Goal: Task Accomplishment & Management: Manage account settings

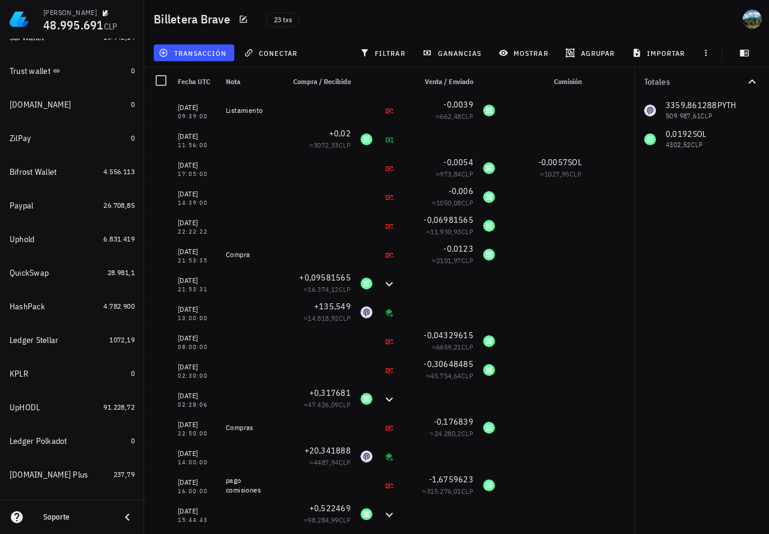
scroll to position [201, 0]
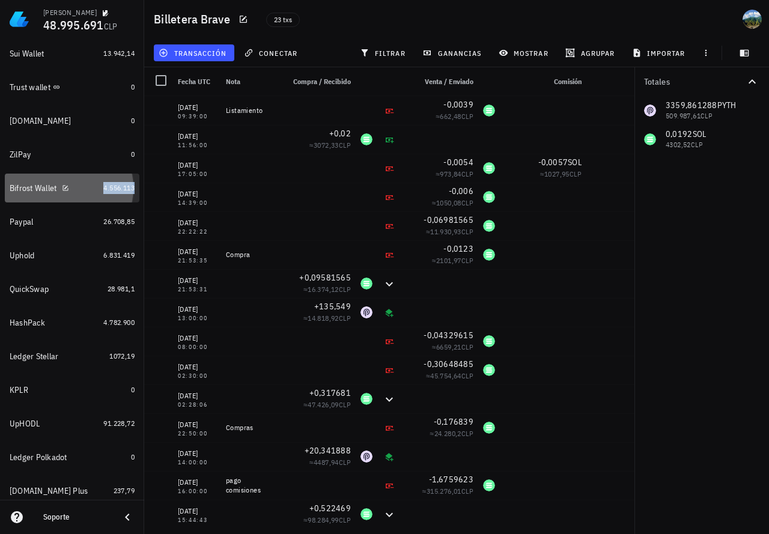
click at [119, 192] on span "4.556.113" at bounding box center [118, 187] width 31 height 9
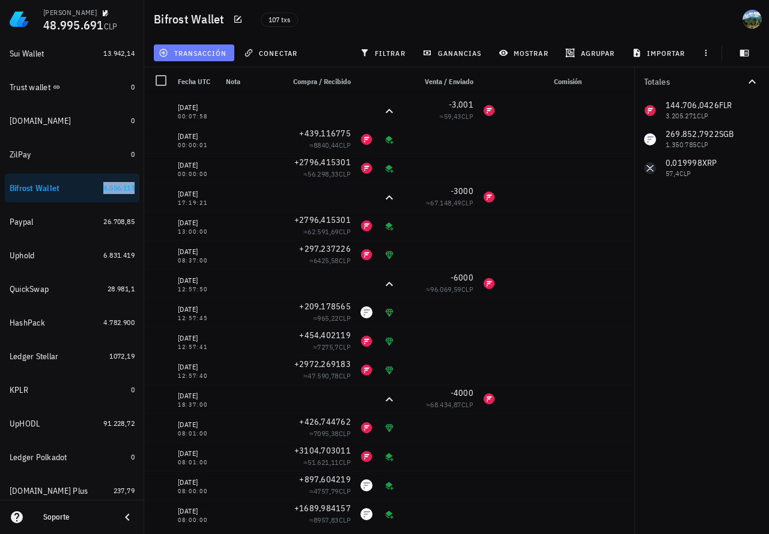
click at [192, 53] on span "transacción" at bounding box center [194, 53] width 66 height 10
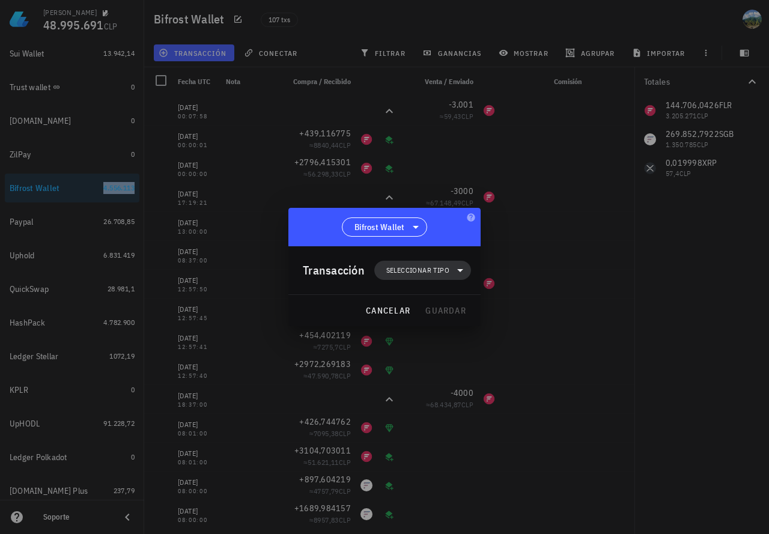
click at [426, 267] on span "Seleccionar tipo" at bounding box center [417, 270] width 63 height 12
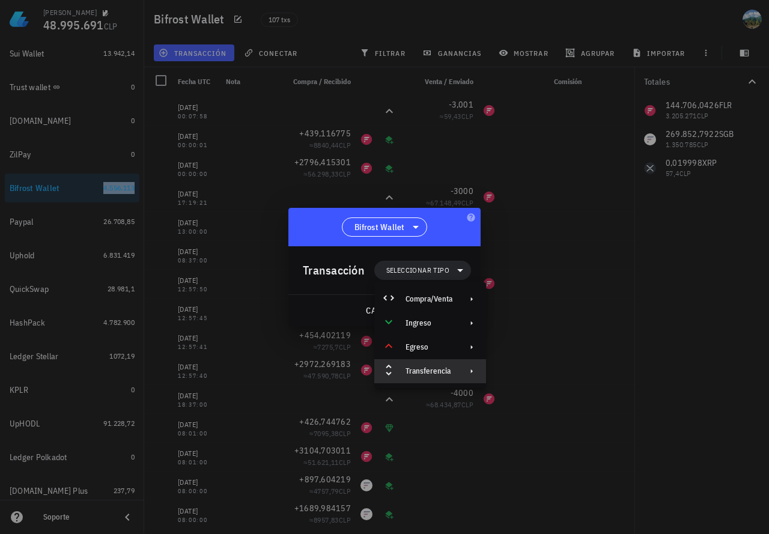
click at [424, 375] on div "Transferencia" at bounding box center [429, 372] width 47 height 10
click at [539, 374] on div "Depósito" at bounding box center [554, 376] width 72 height 10
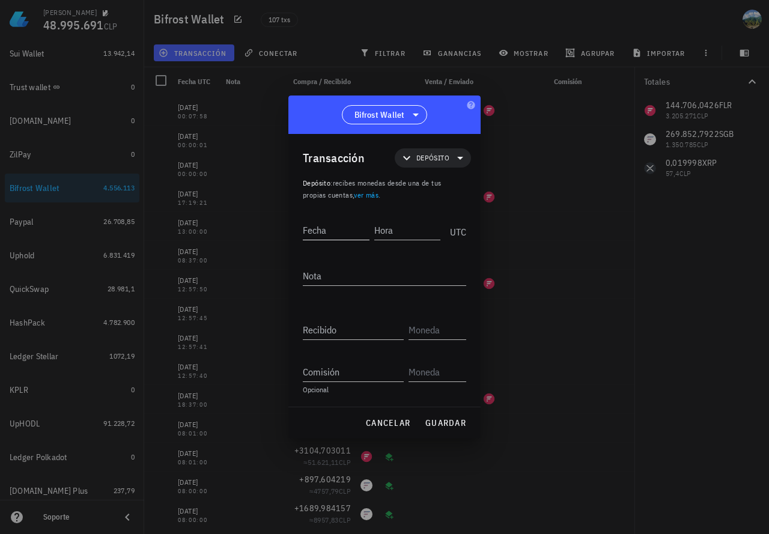
click at [323, 233] on input "Fecha" at bounding box center [336, 230] width 67 height 19
type input "[DATE]"
click at [411, 230] on input "Hora" at bounding box center [406, 230] width 69 height 19
type input "13:00:00"
click at [365, 332] on input "Recibido" at bounding box center [353, 329] width 101 height 19
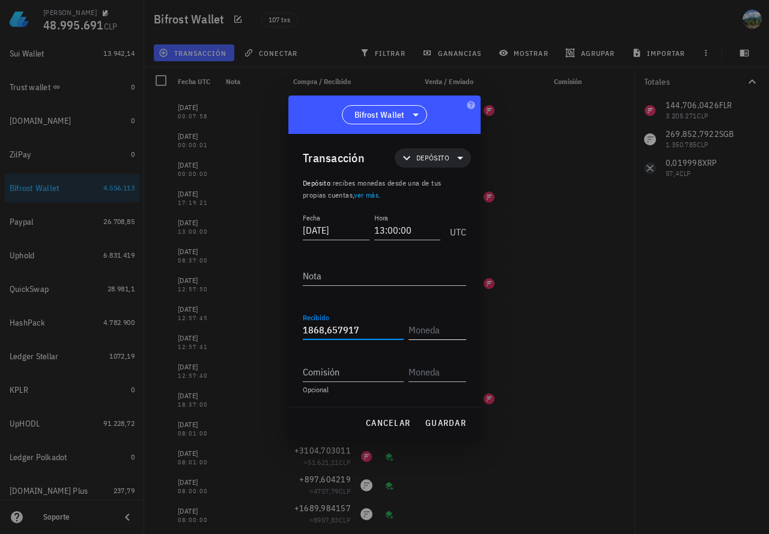
type input "1.868,657917"
click at [441, 335] on input "text" at bounding box center [436, 329] width 55 height 19
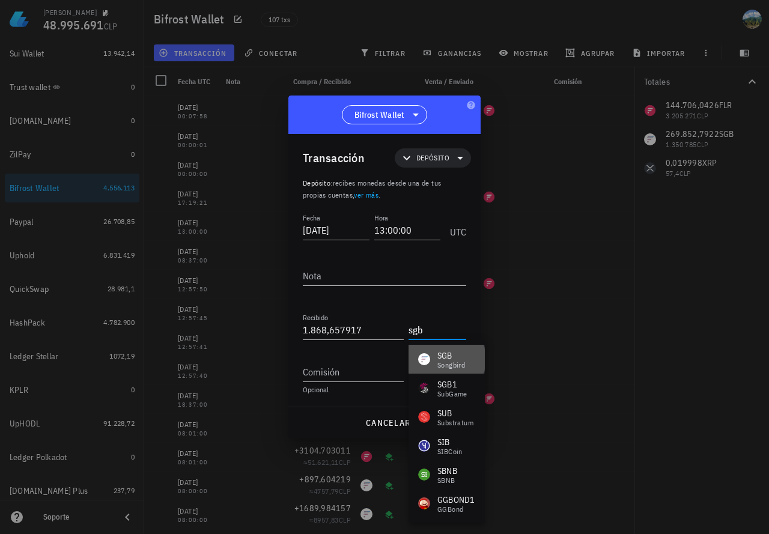
click at [443, 359] on div "SGB" at bounding box center [452, 356] width 28 height 12
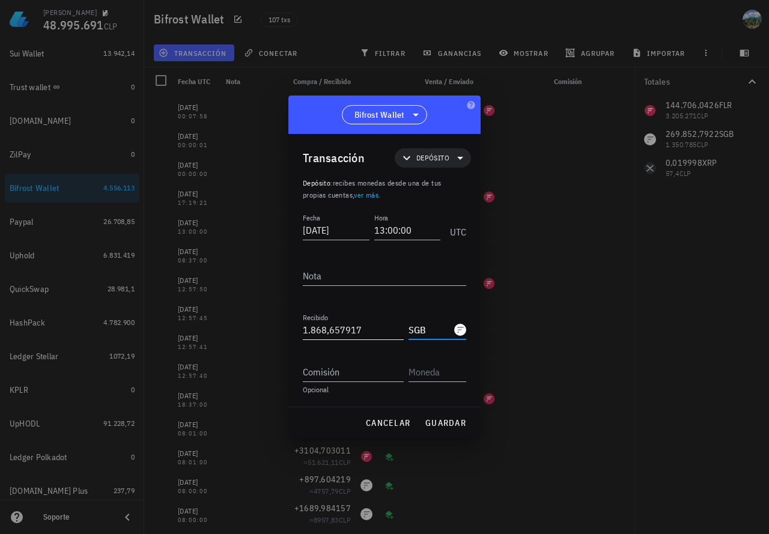
type input "SGB"
click at [377, 328] on input "1868,657917" at bounding box center [353, 329] width 101 height 19
type input "1.868,657917"
click at [334, 276] on textarea "Nota" at bounding box center [384, 275] width 163 height 19
click at [442, 426] on span "guardar" at bounding box center [445, 423] width 41 height 11
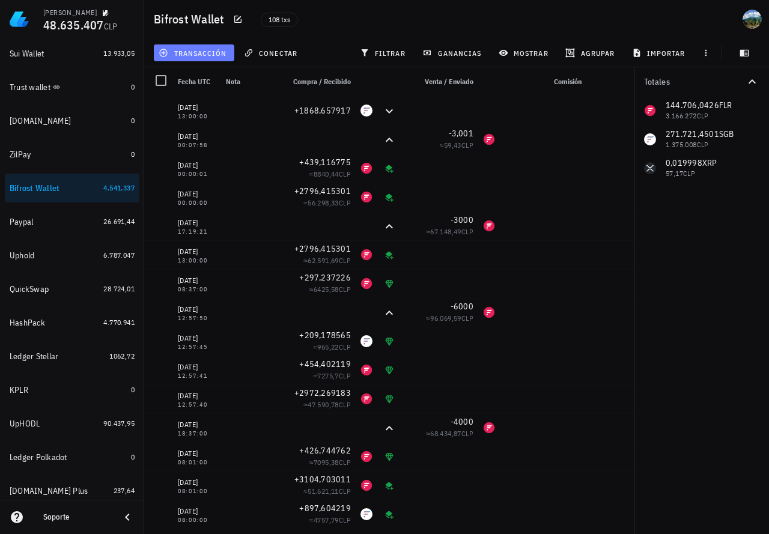
click at [219, 56] on span "transacción" at bounding box center [194, 53] width 66 height 10
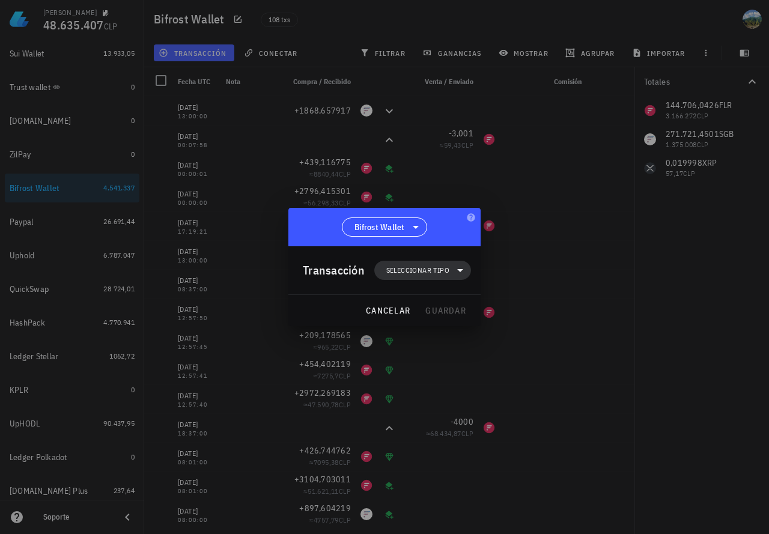
click at [387, 266] on span "Seleccionar tipo" at bounding box center [417, 270] width 63 height 12
click at [439, 322] on div "Ingreso" at bounding box center [429, 324] width 47 height 10
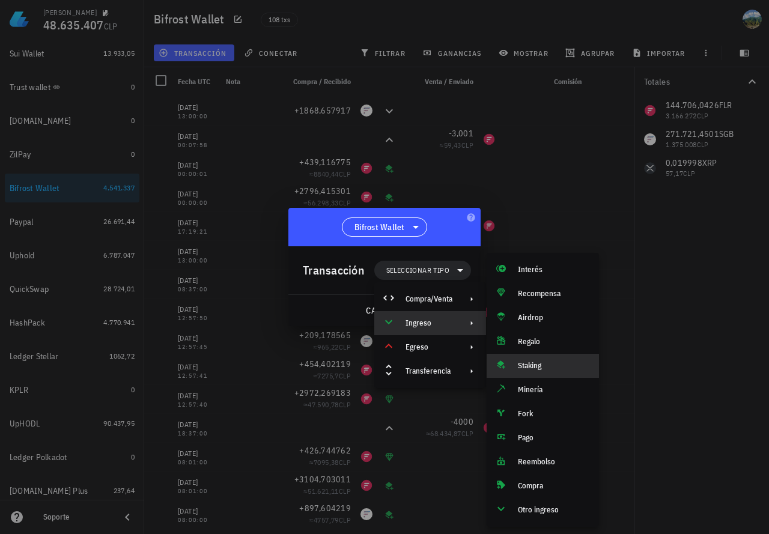
click at [561, 369] on div "Staking" at bounding box center [554, 366] width 72 height 10
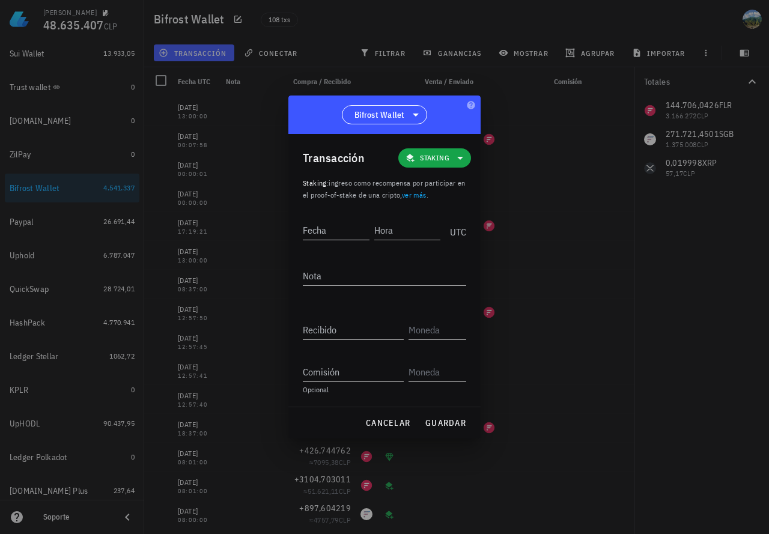
click at [317, 230] on input "Fecha" at bounding box center [336, 230] width 67 height 19
type input "[DATE]"
type input "13:07:00"
click at [323, 327] on input "Recibido" at bounding box center [353, 329] width 101 height 19
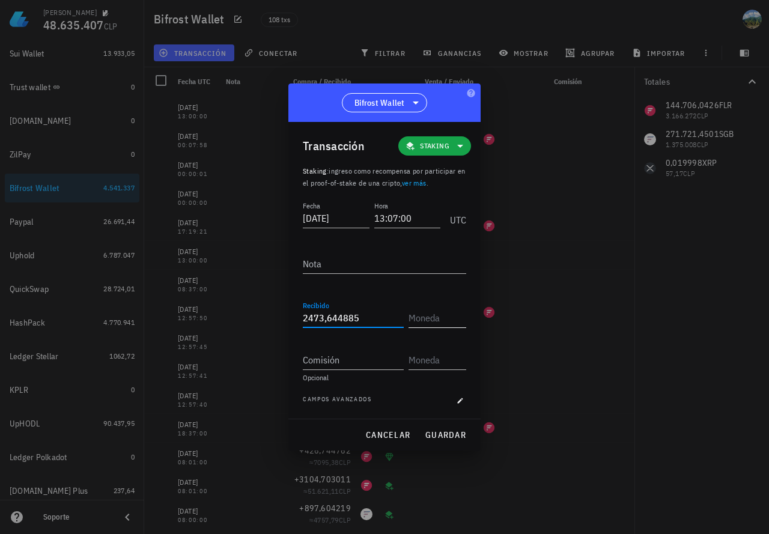
type input "2.473,644885"
click at [432, 316] on input "text" at bounding box center [436, 317] width 55 height 19
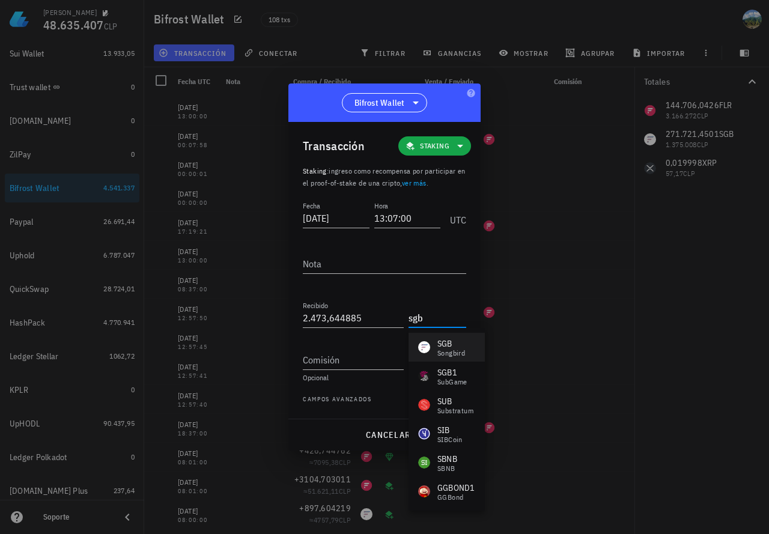
click at [447, 344] on div "SGB" at bounding box center [452, 344] width 28 height 12
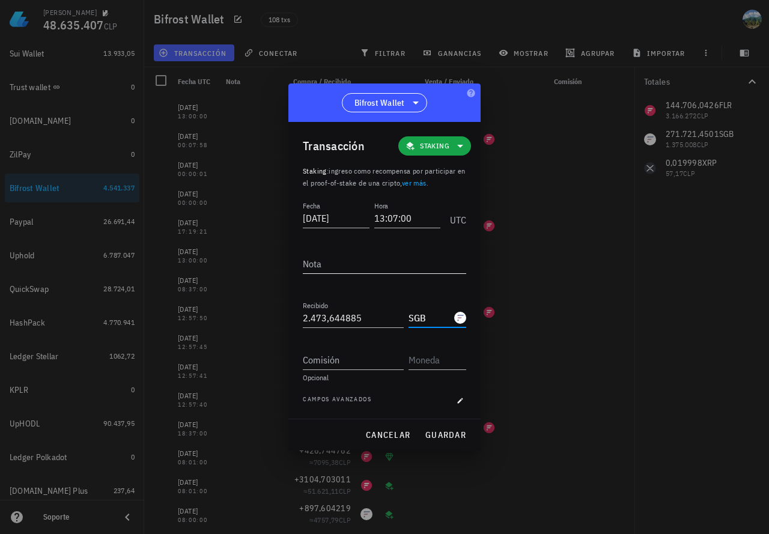
type input "SGB"
click at [394, 264] on textarea "Nota" at bounding box center [384, 263] width 163 height 19
click at [447, 438] on span "guardar" at bounding box center [445, 435] width 41 height 11
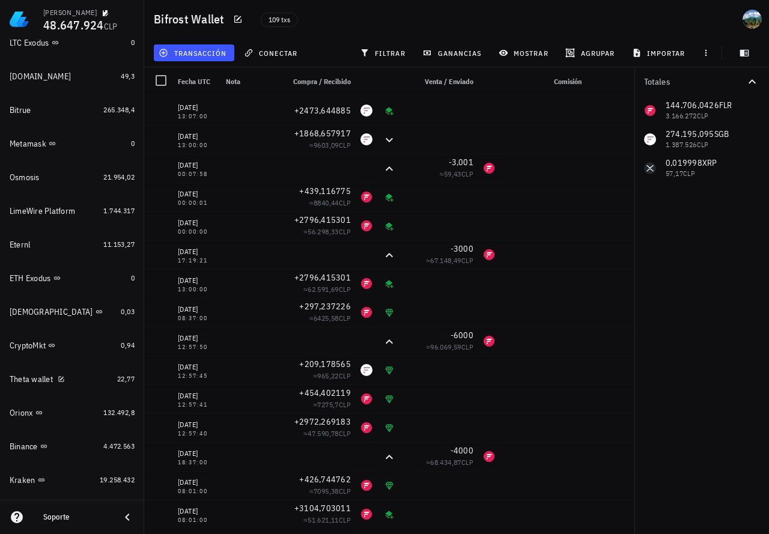
scroll to position [873, 0]
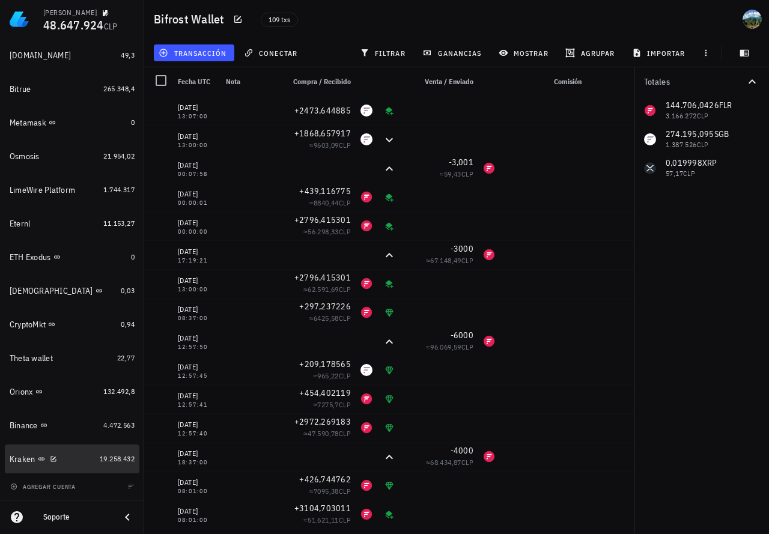
drag, startPoint x: 97, startPoint y: 464, endPoint x: 302, endPoint y: 168, distance: 359.8
click at [100, 464] on div "19.258.432" at bounding box center [117, 459] width 35 height 12
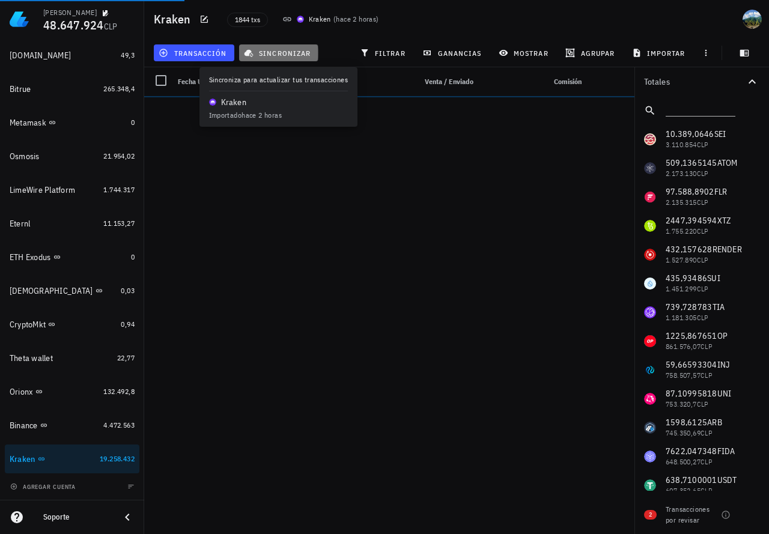
click at [290, 55] on span "sincronizar" at bounding box center [278, 53] width 64 height 10
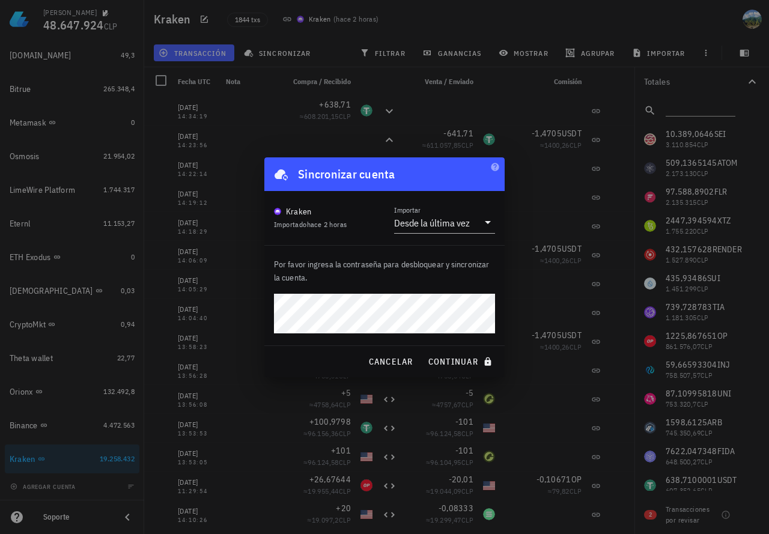
click at [423, 351] on button "continuar" at bounding box center [461, 362] width 77 height 22
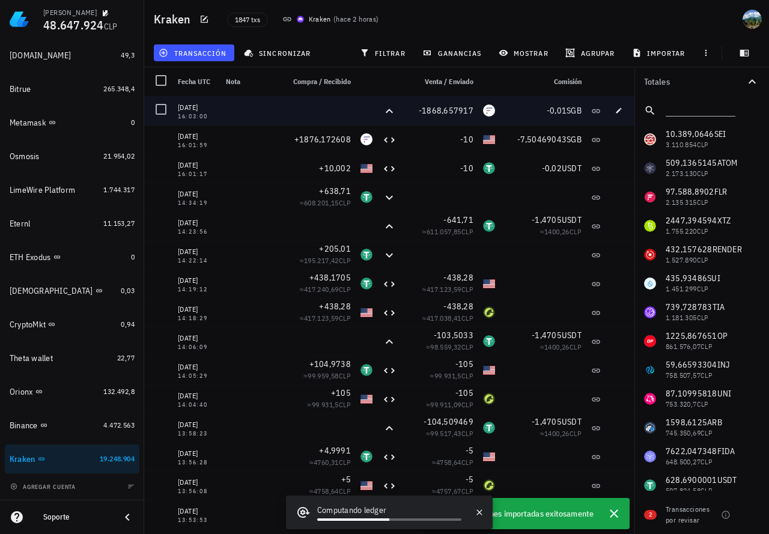
drag, startPoint x: 209, startPoint y: 115, endPoint x: 177, endPoint y: 114, distance: 32.5
click at [177, 114] on div "[DATE] 16:03:00" at bounding box center [197, 110] width 48 height 29
copy div "16:03:00"
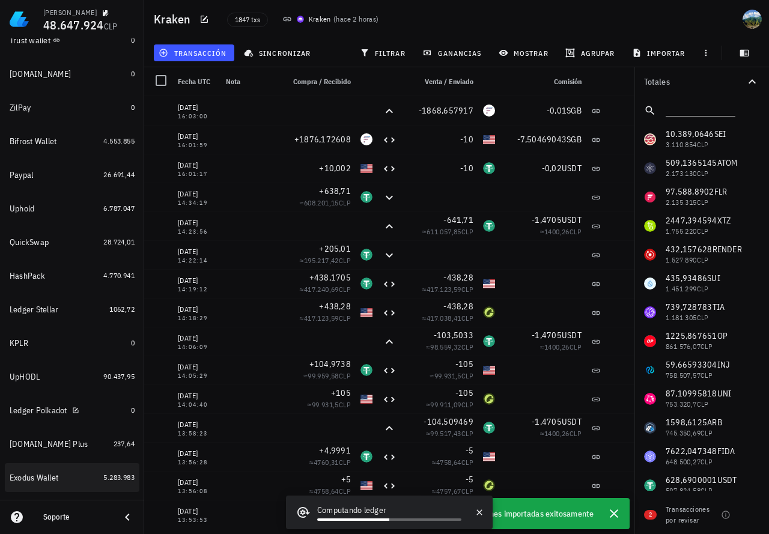
scroll to position [238, 0]
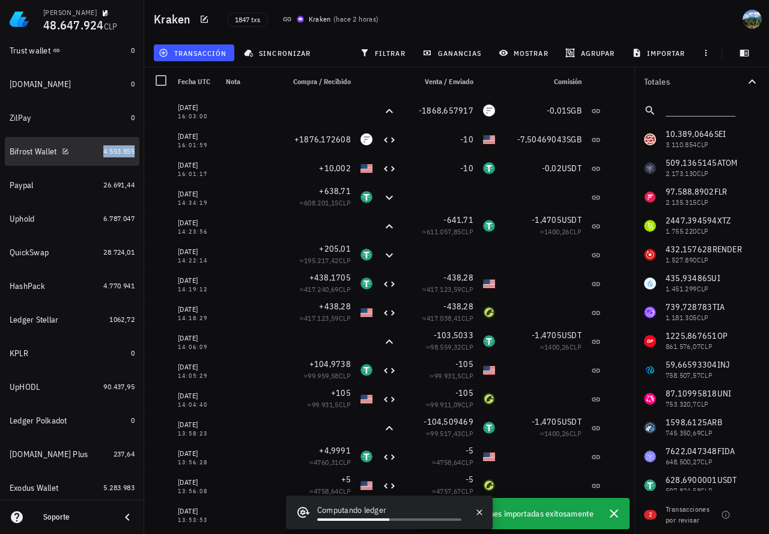
click at [103, 148] on span "4.553.855" at bounding box center [118, 151] width 31 height 9
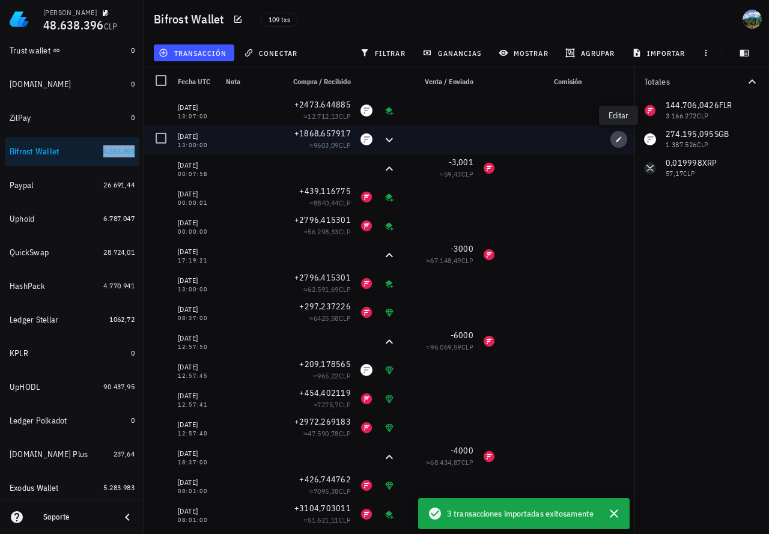
click at [615, 140] on span "button" at bounding box center [619, 139] width 17 height 7
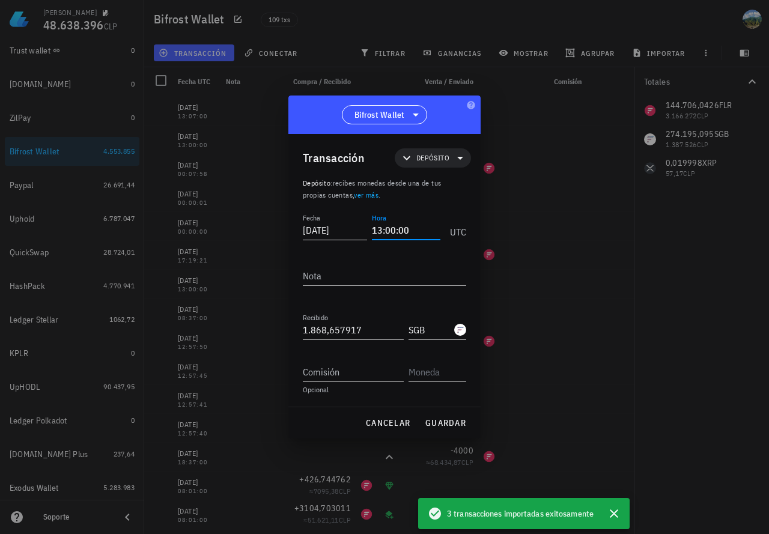
drag, startPoint x: 420, startPoint y: 228, endPoint x: 369, endPoint y: 228, distance: 51.1
click at [369, 228] on div "Fecha [DATE] Hora 13:00:00 UTC" at bounding box center [384, 227] width 163 height 32
paste input "6:03"
click at [442, 420] on span "guardar" at bounding box center [445, 423] width 41 height 11
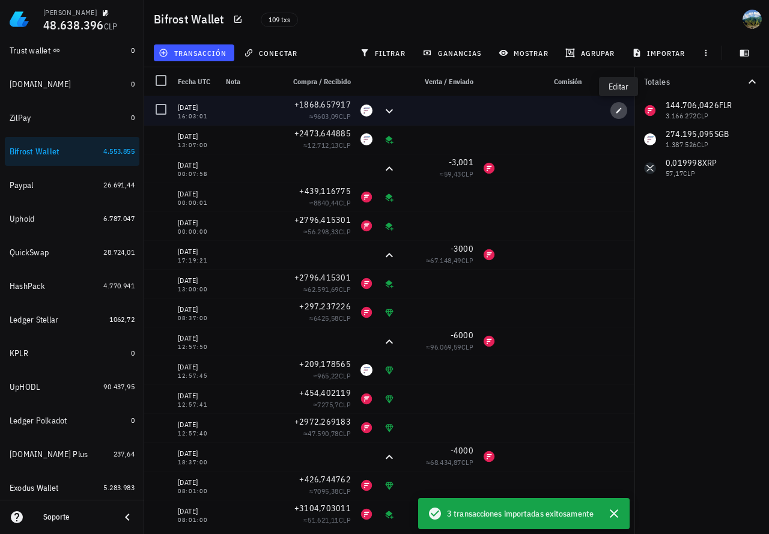
click at [618, 111] on icon "button" at bounding box center [619, 110] width 5 height 5
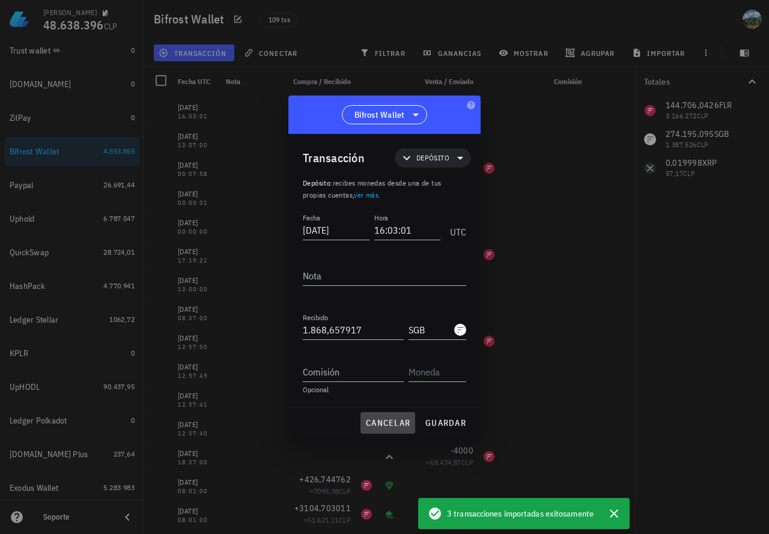
click at [399, 428] on span "cancelar" at bounding box center [387, 423] width 45 height 11
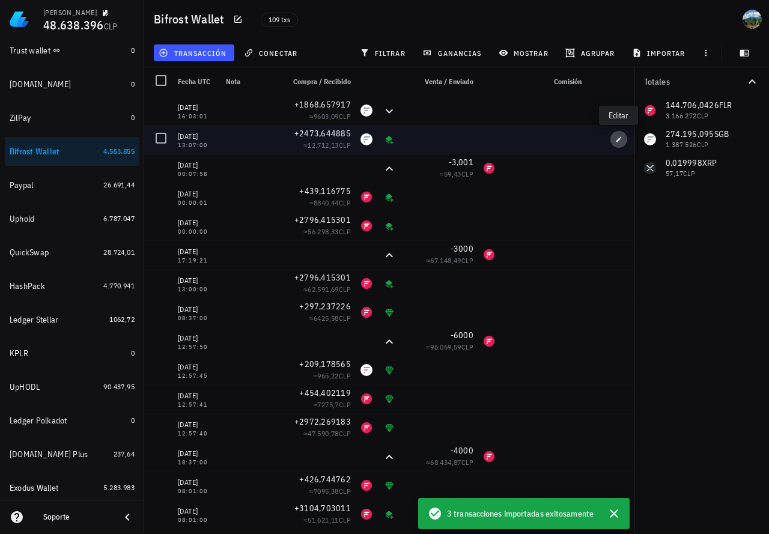
click at [617, 141] on icon "button" at bounding box center [619, 138] width 5 height 5
type input "13:07:00"
type input "2.473,644885"
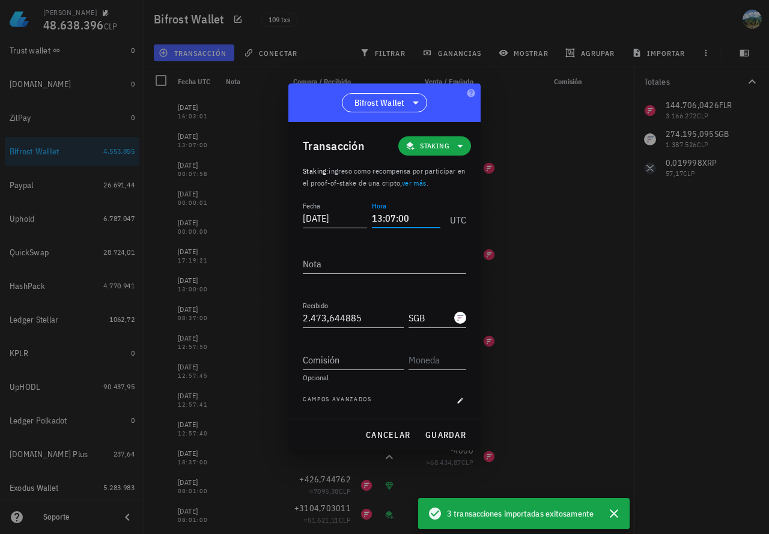
drag, startPoint x: 420, startPoint y: 216, endPoint x: 364, endPoint y: 217, distance: 55.9
click at [364, 217] on div "Fecha [DATE] Hora 13:07:00 UTC" at bounding box center [384, 215] width 163 height 32
click at [441, 440] on span "guardar" at bounding box center [445, 435] width 41 height 11
type input "13:07:00"
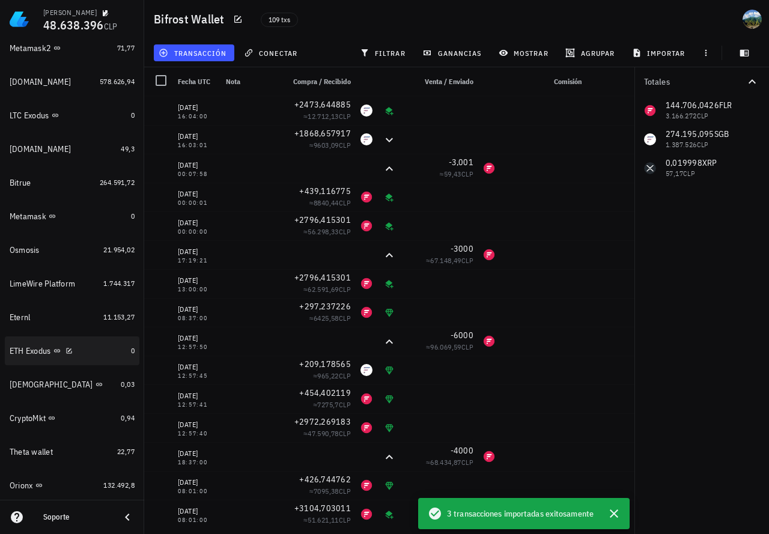
scroll to position [873, 0]
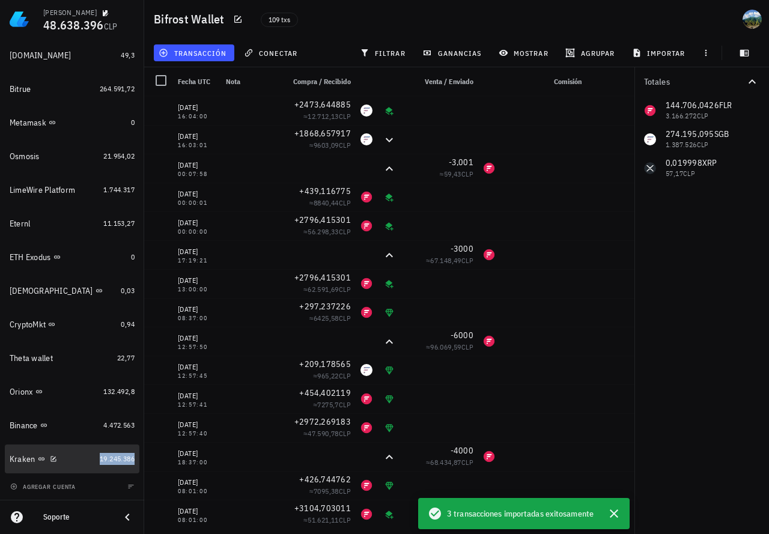
drag, startPoint x: 115, startPoint y: 458, endPoint x: 279, endPoint y: 142, distance: 355.9
click at [114, 458] on span "19.245.386" at bounding box center [117, 458] width 35 height 9
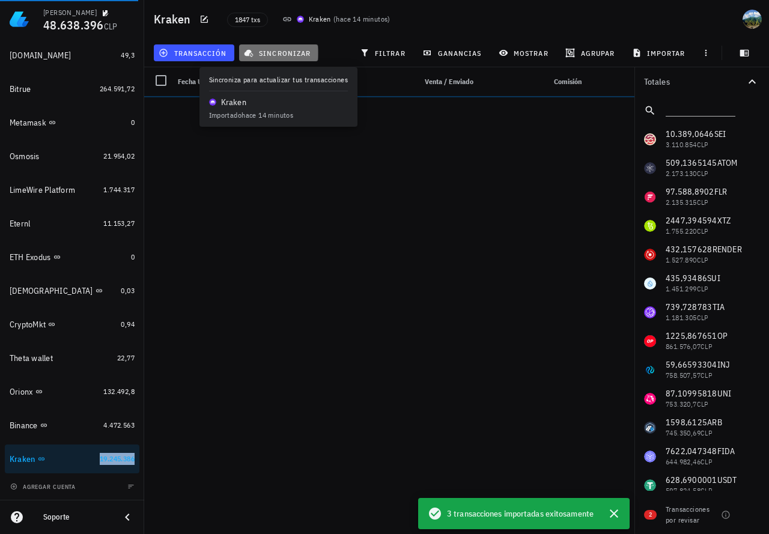
click at [265, 50] on span "sincronizar" at bounding box center [278, 53] width 64 height 10
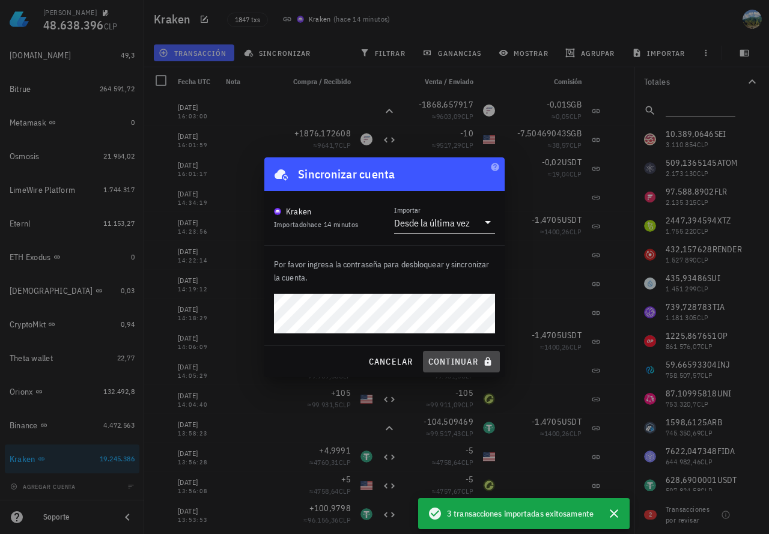
click at [444, 360] on span "continuar" at bounding box center [461, 361] width 67 height 11
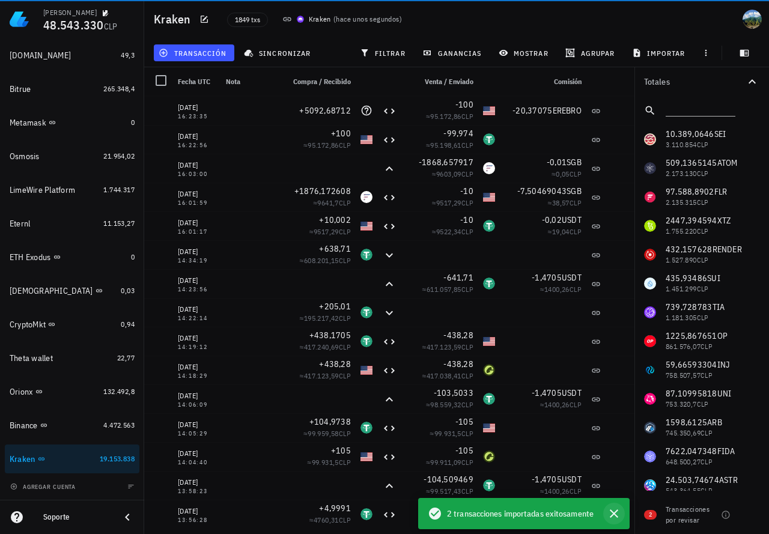
click at [614, 513] on icon "button" at bounding box center [614, 514] width 8 height 8
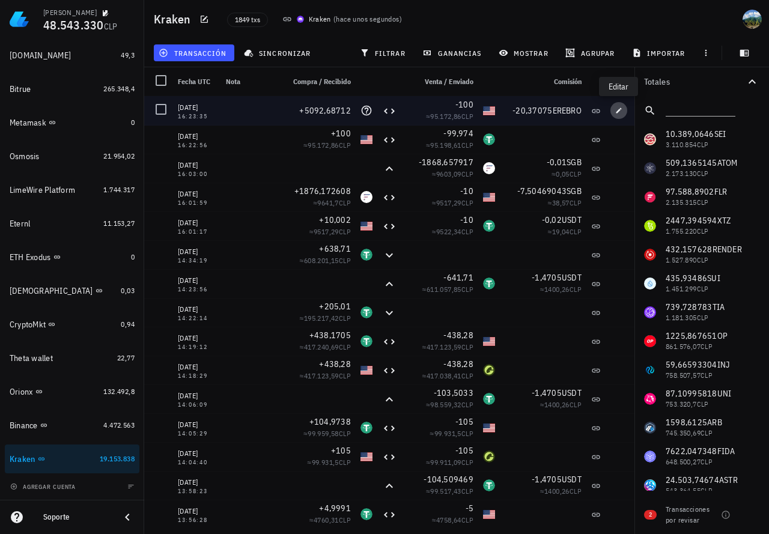
click at [614, 110] on span "button" at bounding box center [619, 110] width 17 height 7
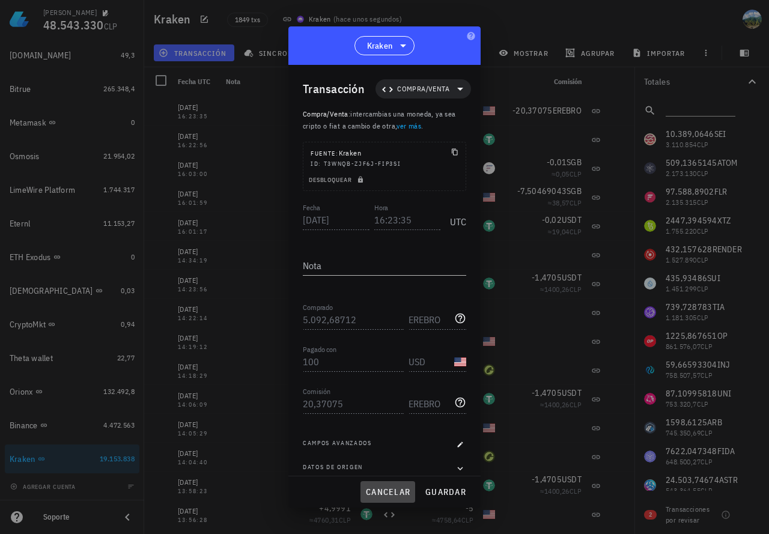
click at [388, 495] on span "cancelar" at bounding box center [387, 492] width 45 height 11
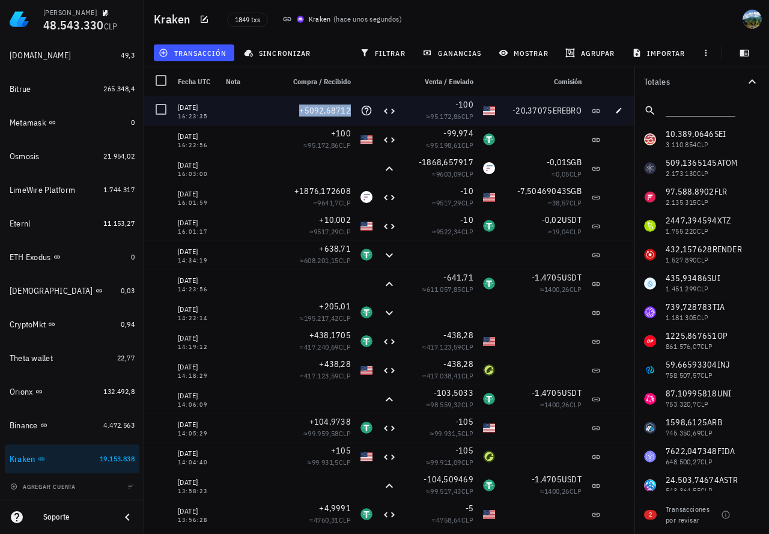
drag, startPoint x: 352, startPoint y: 109, endPoint x: 307, endPoint y: 108, distance: 44.5
click at [307, 108] on div "+5092,68712" at bounding box center [317, 110] width 77 height 29
copy span "5092,68712"
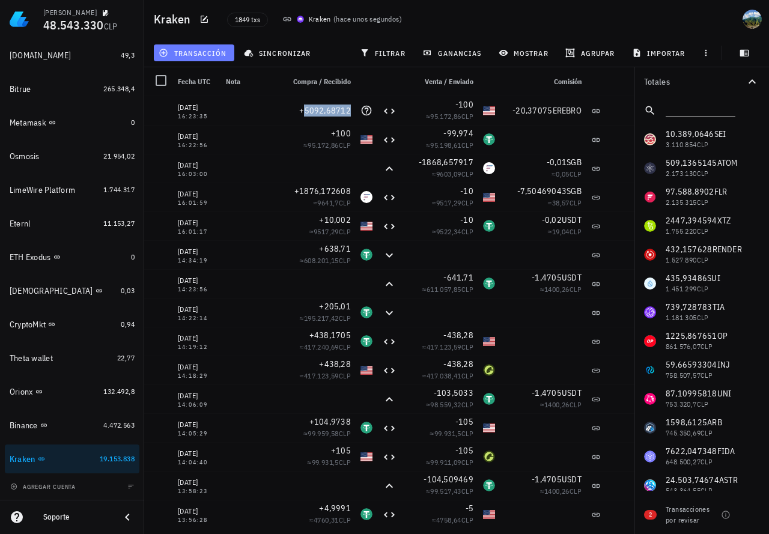
click at [194, 55] on span "transacción" at bounding box center [194, 53] width 66 height 10
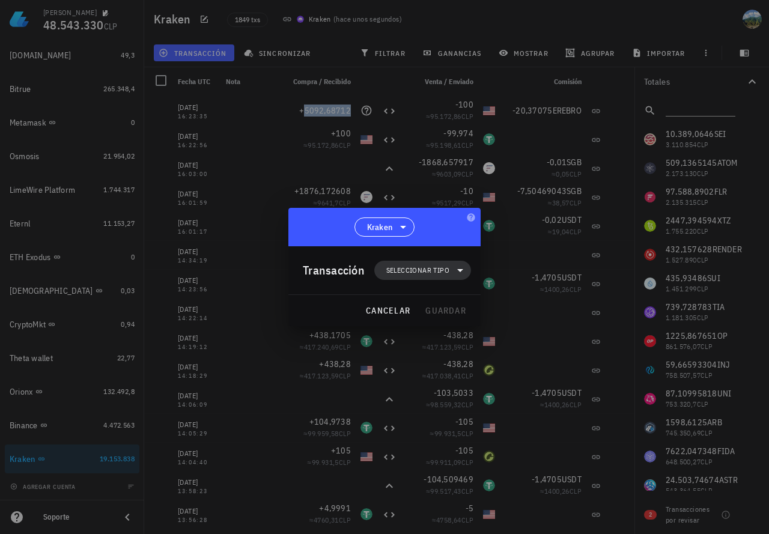
click at [399, 272] on span "Seleccionar tipo" at bounding box center [417, 270] width 63 height 12
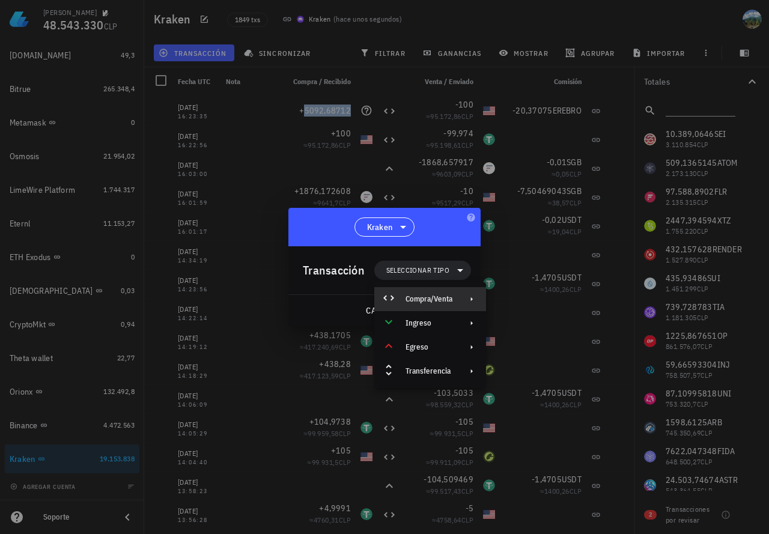
click at [442, 300] on div "Compra/Venta" at bounding box center [429, 300] width 47 height 10
click at [342, 78] on div at bounding box center [384, 267] width 769 height 534
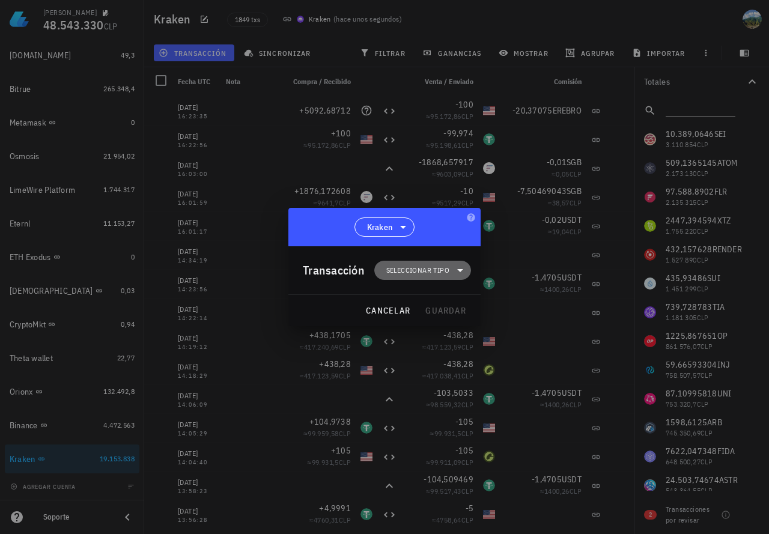
click at [427, 269] on span "Seleccionar tipo" at bounding box center [417, 270] width 63 height 12
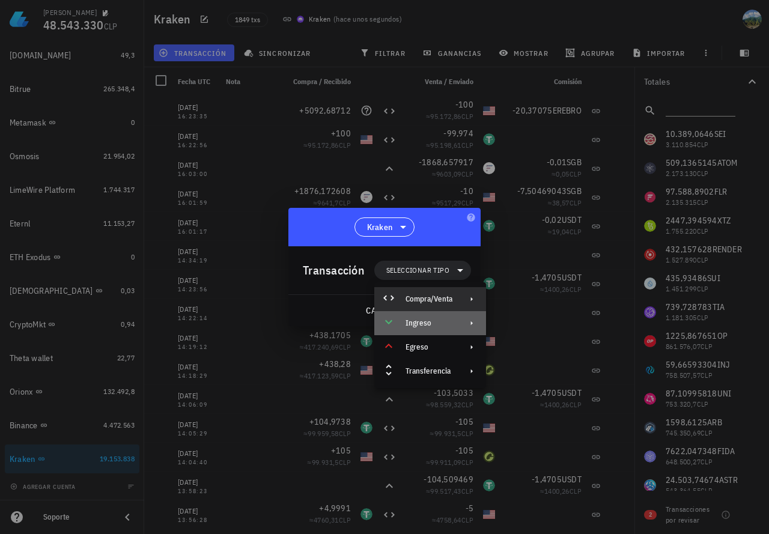
click at [439, 326] on div "Ingreso" at bounding box center [429, 324] width 47 height 10
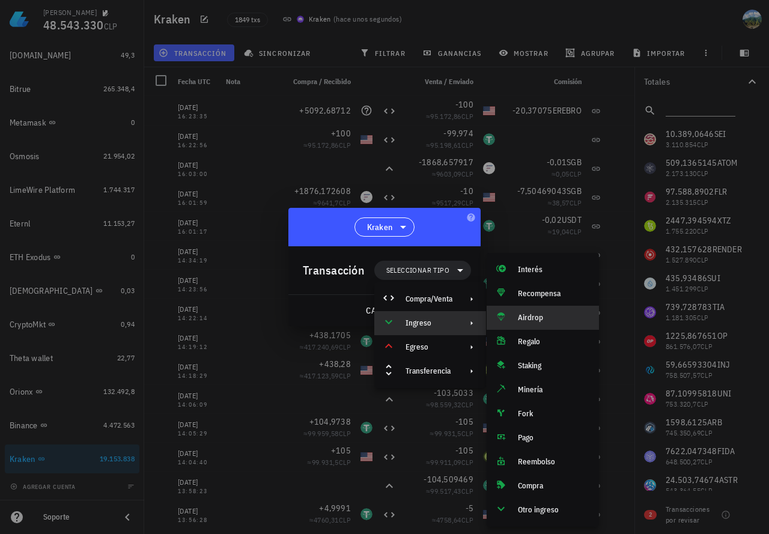
click at [537, 322] on div "Airdrop" at bounding box center [554, 318] width 72 height 10
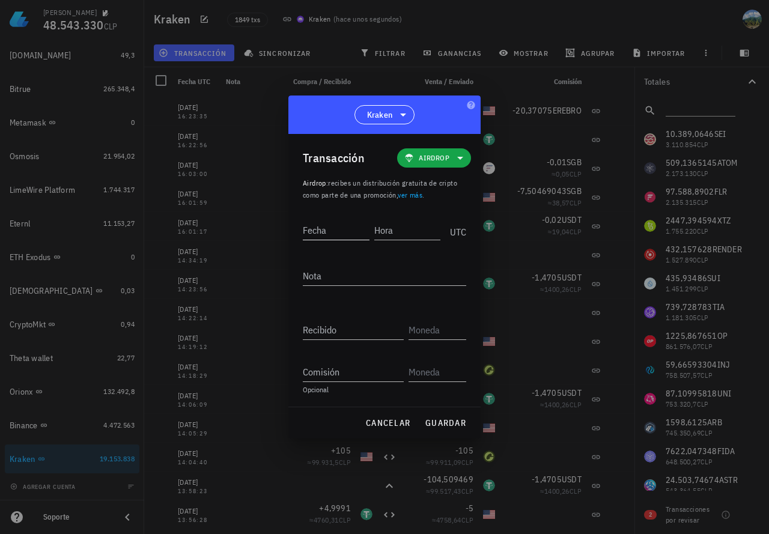
click at [334, 230] on input "Fecha" at bounding box center [336, 230] width 67 height 19
type input "[DATE]"
type input "14:00:00"
click at [346, 336] on input "Recibido" at bounding box center [353, 329] width 101 height 19
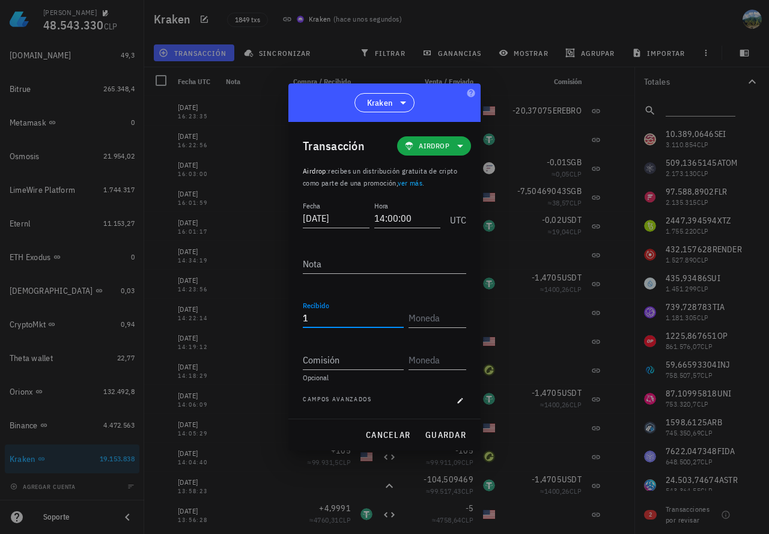
type input "1"
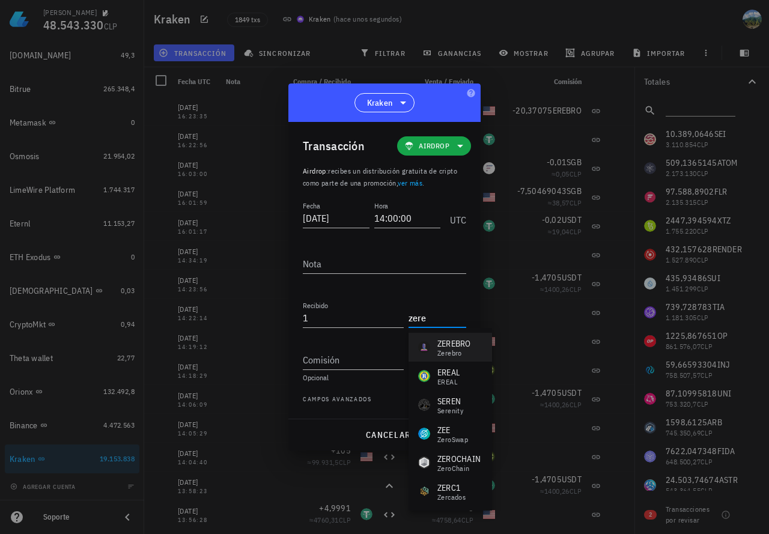
click at [459, 355] on div "Zerebro" at bounding box center [455, 353] width 34 height 7
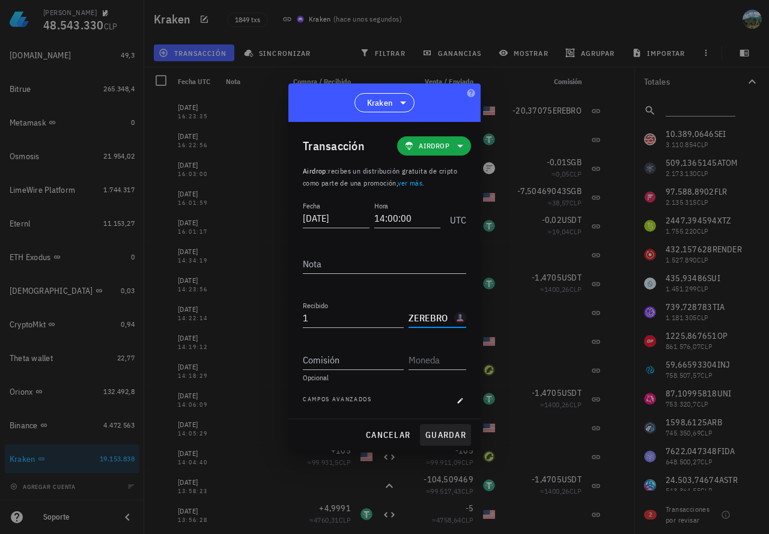
type input "ZEREBRO"
click at [445, 434] on span "guardar" at bounding box center [445, 435] width 41 height 11
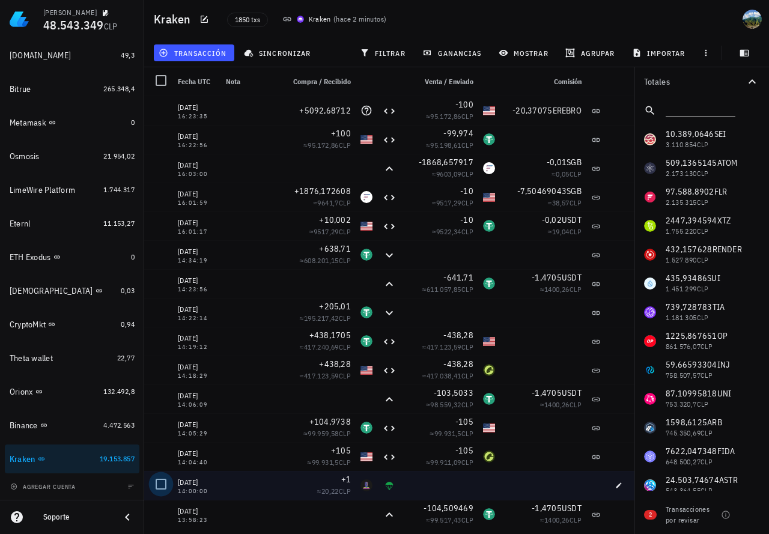
click at [154, 483] on div at bounding box center [161, 484] width 20 height 20
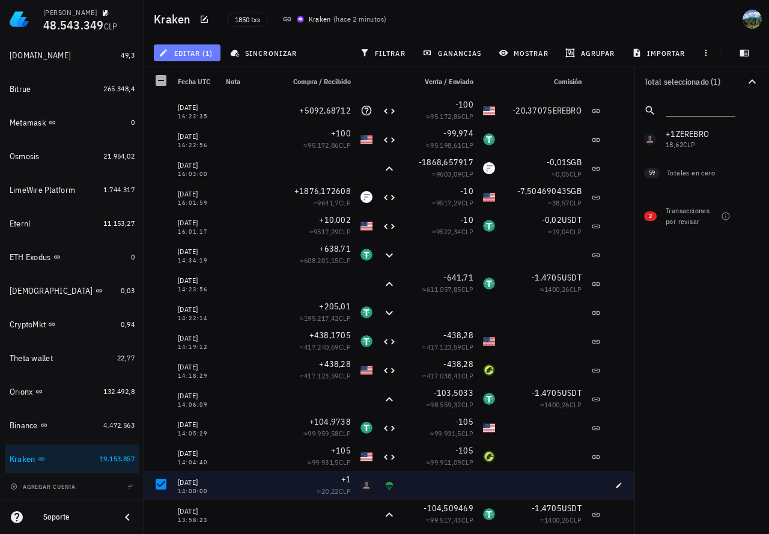
click at [206, 55] on span "editar (1)" at bounding box center [187, 53] width 52 height 10
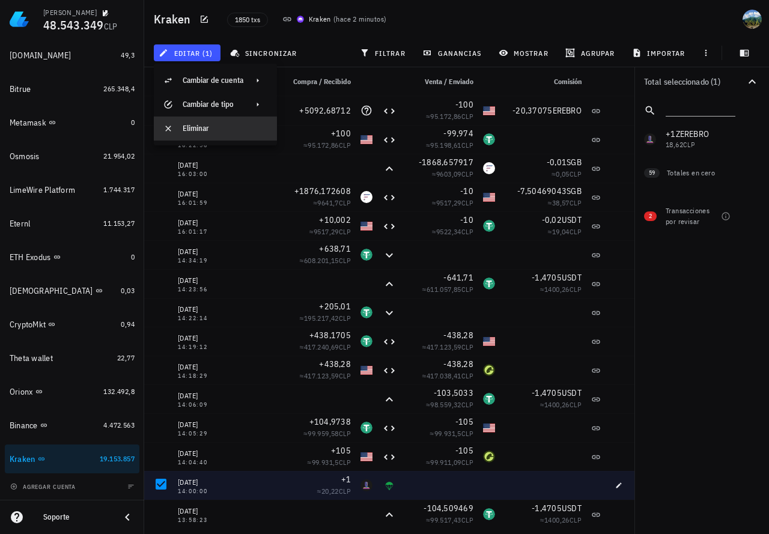
click at [201, 122] on div "Eliminar" at bounding box center [225, 128] width 85 height 19
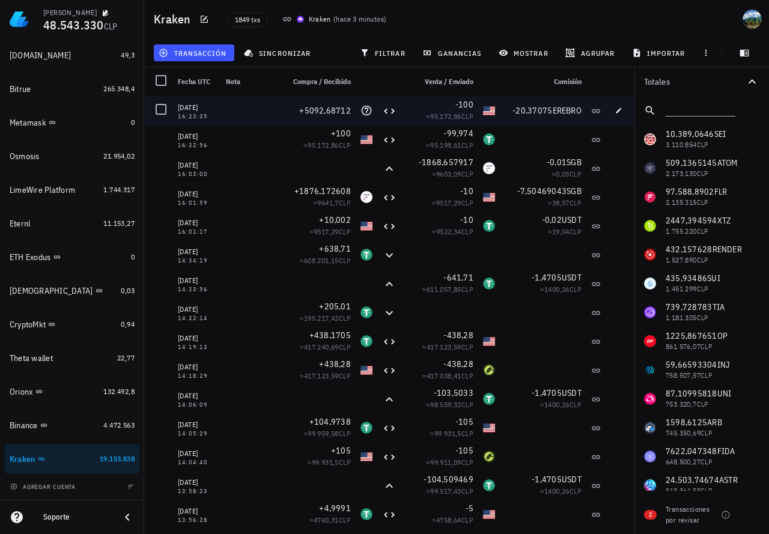
drag, startPoint x: 206, startPoint y: 117, endPoint x: 175, endPoint y: 118, distance: 30.7
click at [175, 118] on div "[DATE] 16:23:35" at bounding box center [197, 110] width 48 height 29
copy div "16:23:35"
click at [596, 111] on icon at bounding box center [596, 111] width 10 height 10
click at [616, 112] on icon "button" at bounding box center [618, 110] width 7 height 7
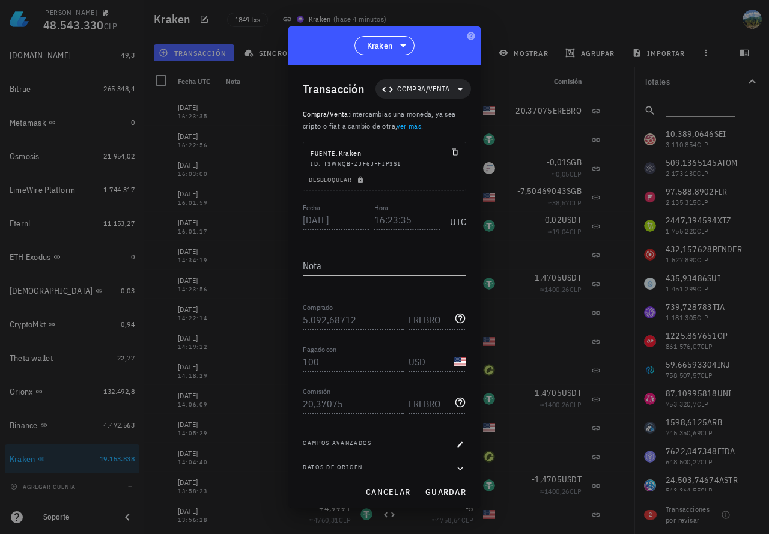
click at [283, 320] on div "[PERSON_NAME] 48.543.330 CLP Inicio [GEOGRAPHIC_DATA] Impuestos [GEOGRAPHIC_DAT…" at bounding box center [384, 267] width 769 height 534
click at [293, 358] on div "Transacción Compra/Venta Compra/Venta : intercambias una moneda, ya sea cripto …" at bounding box center [385, 270] width 192 height 411
click at [289, 402] on div "Transacción Compra/Venta Compra/Venta : intercambias una moneda, ya sea cripto …" at bounding box center [385, 270] width 192 height 411
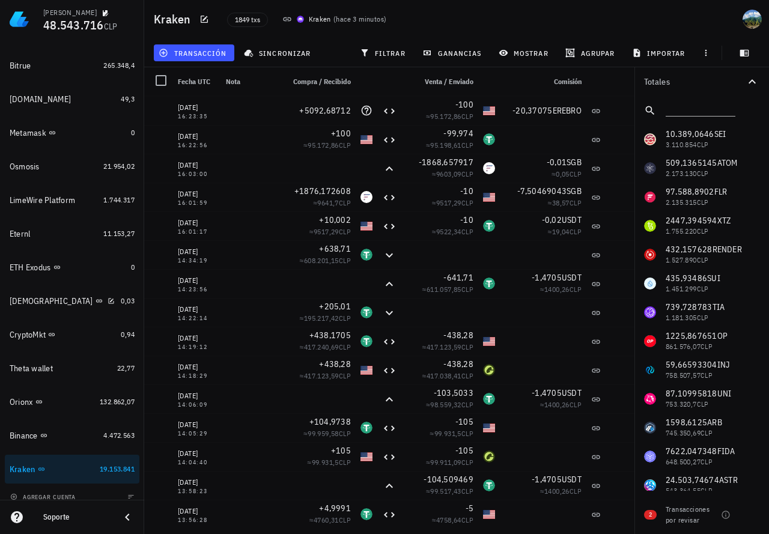
scroll to position [873, 0]
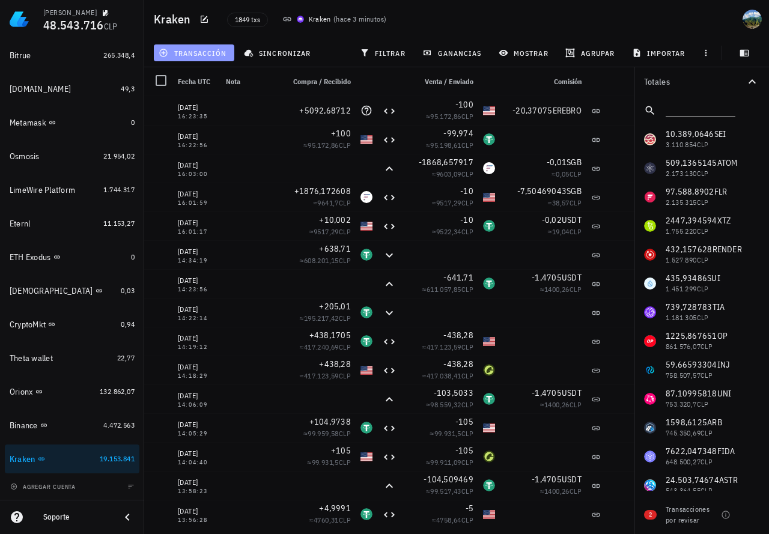
click at [202, 54] on span "transacción" at bounding box center [194, 53] width 66 height 10
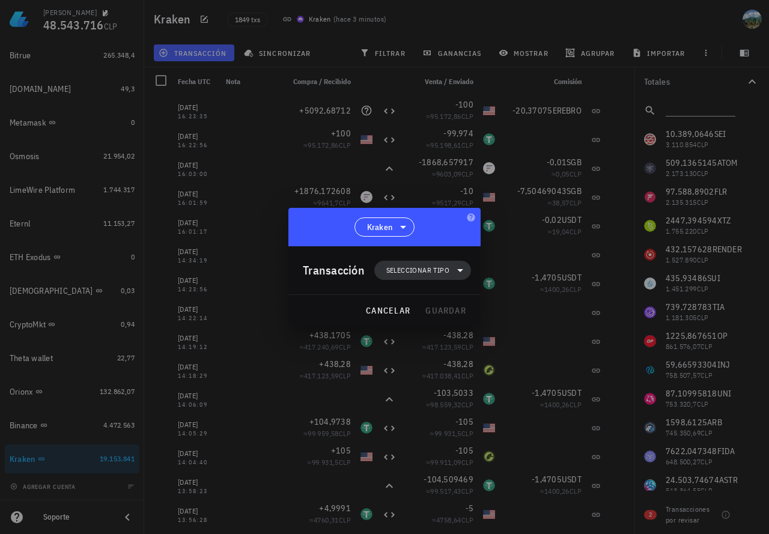
click at [423, 273] on span "Seleccionar tipo" at bounding box center [417, 270] width 63 height 12
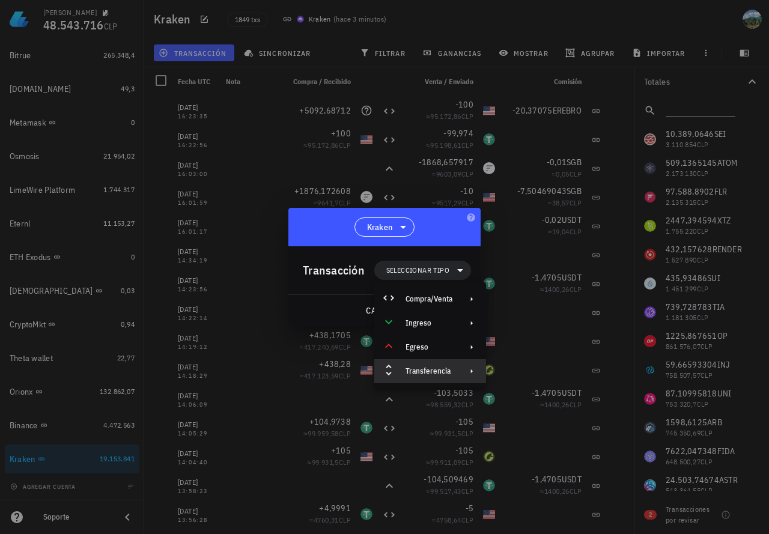
click at [408, 370] on div "Transferencia" at bounding box center [429, 372] width 47 height 10
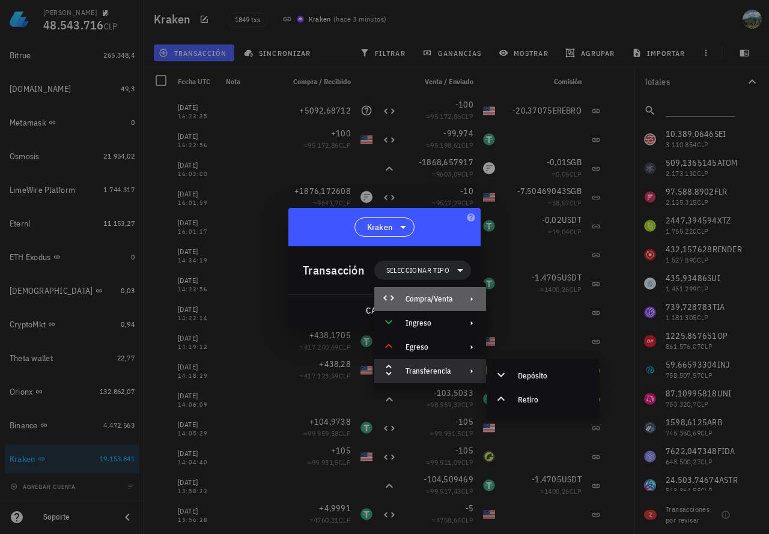
click at [425, 299] on div "Compra/Venta" at bounding box center [429, 300] width 47 height 10
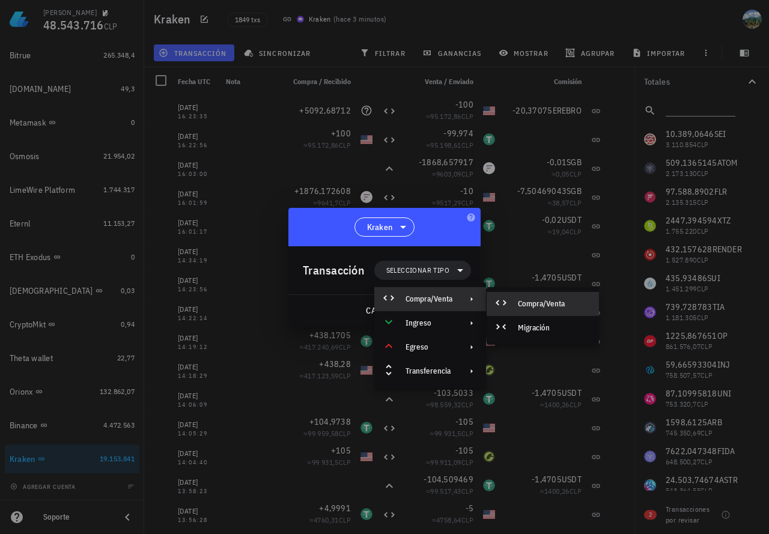
click at [539, 305] on div "Compra/Venta" at bounding box center [554, 304] width 72 height 10
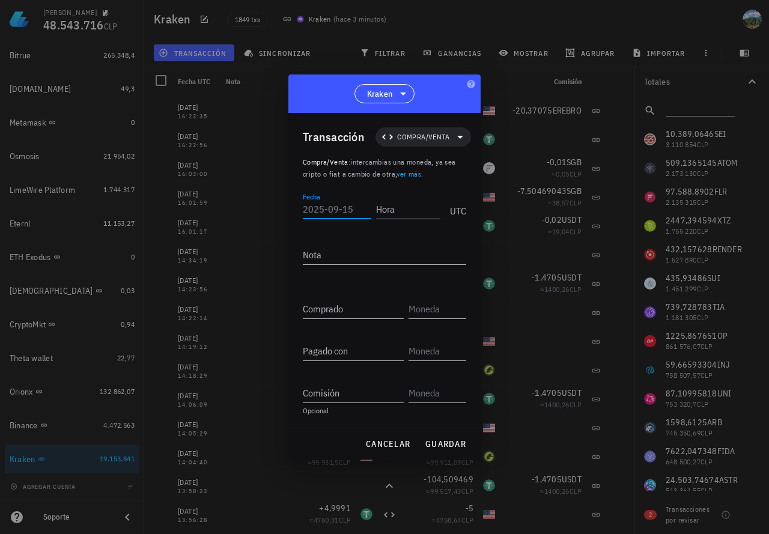
click at [325, 206] on input "Fecha" at bounding box center [337, 209] width 69 height 19
paste input "1623-03-"
type input "1623-03-"
drag, startPoint x: 341, startPoint y: 210, endPoint x: 277, endPoint y: 205, distance: 63.9
click at [277, 205] on div "Martín 48.543.716 CLP Inicio Portafolio Impuestos Transacciones Cuentas Total C…" at bounding box center [384, 267] width 769 height 534
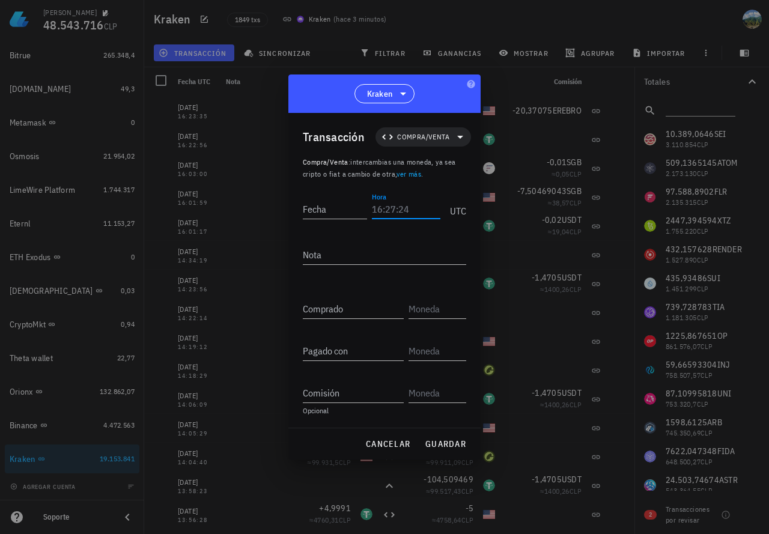
click at [402, 209] on input "Hora" at bounding box center [406, 209] width 69 height 19
paste input "16:23:35"
type input "16:23:35"
click at [343, 209] on input "Fecha" at bounding box center [335, 209] width 64 height 19
type input "[DATE]"
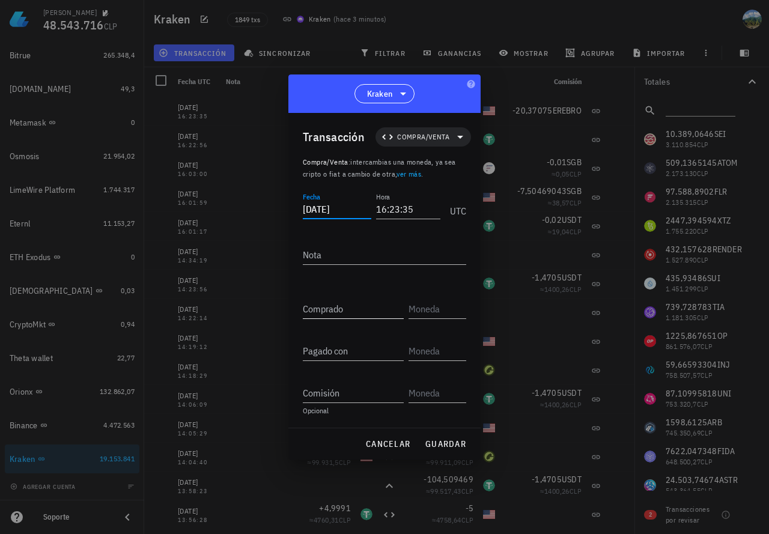
click at [329, 304] on div "Comprado" at bounding box center [353, 308] width 101 height 19
paste input "5092,68712"
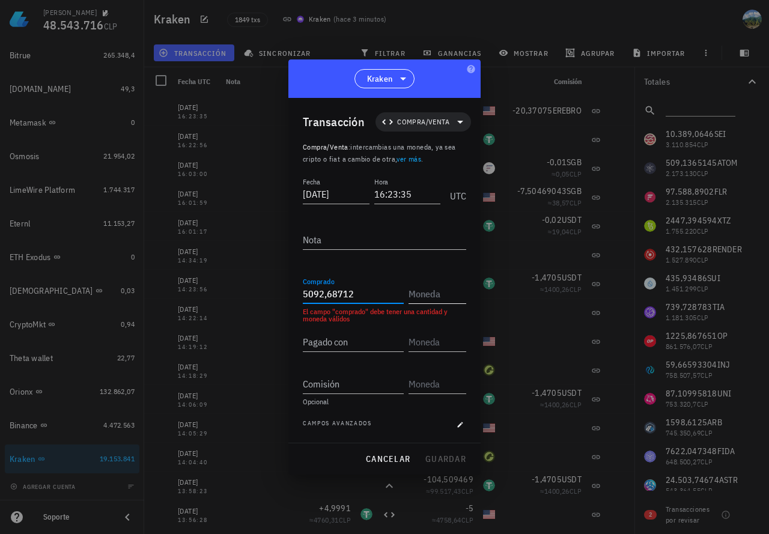
type input "5.092,68712"
click at [430, 292] on input "text" at bounding box center [436, 293] width 55 height 19
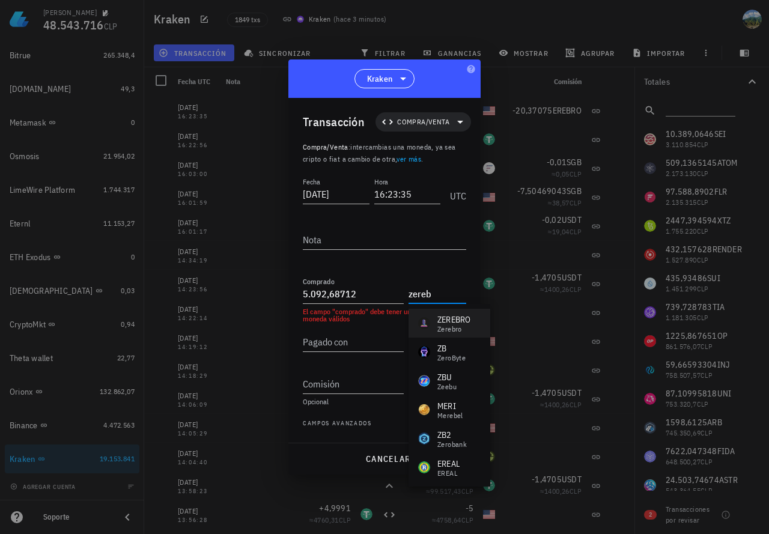
click at [446, 323] on div "ZEREBRO" at bounding box center [455, 320] width 34 height 12
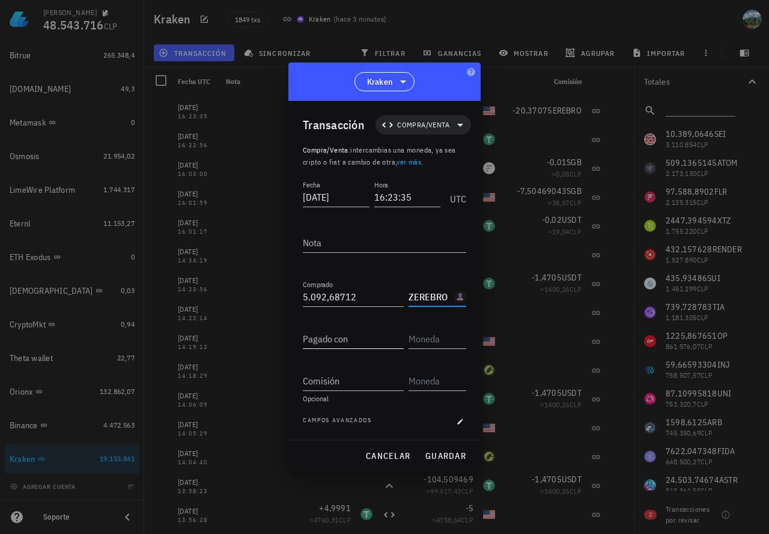
type input "ZEREBRO"
click at [359, 337] on input "Pagado con" at bounding box center [353, 338] width 101 height 19
paste input "100"
type input "100"
click at [424, 337] on input "text" at bounding box center [436, 338] width 55 height 19
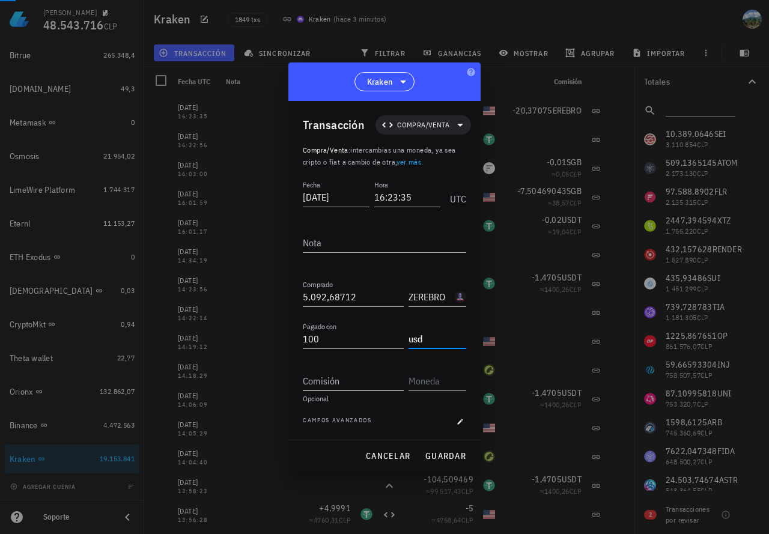
click at [335, 377] on div "Comisión" at bounding box center [353, 380] width 101 height 19
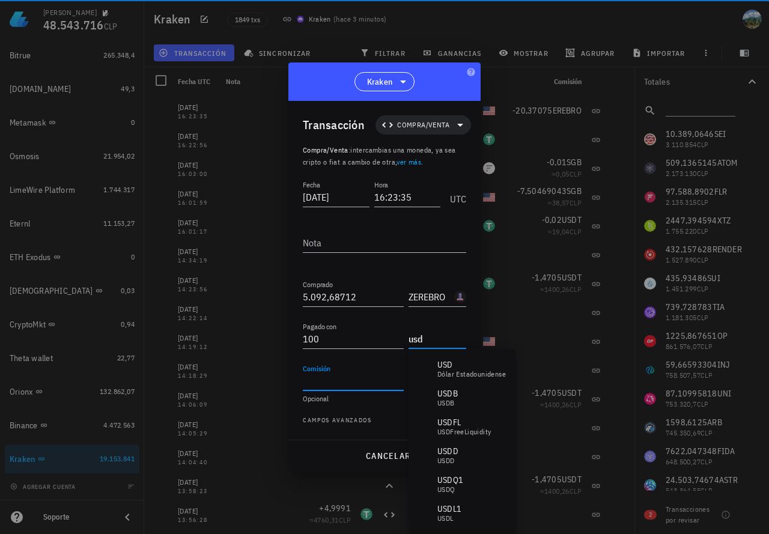
type input "USD"
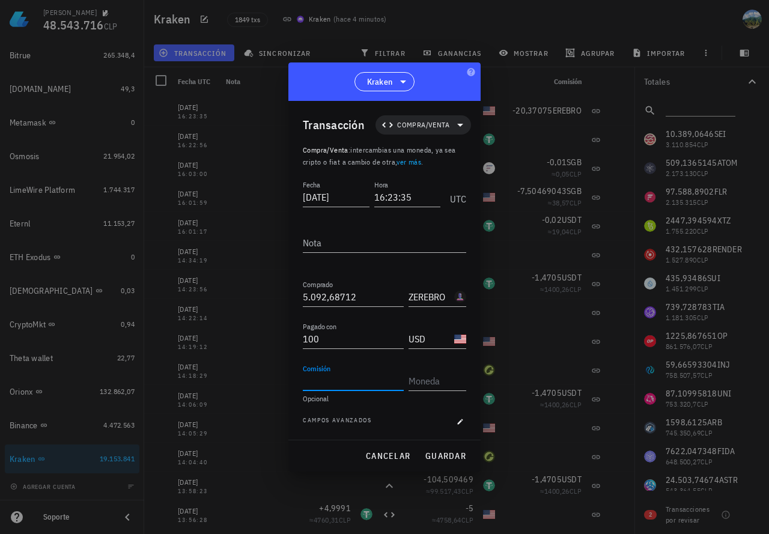
paste input "20,37075"
type input "20,37075"
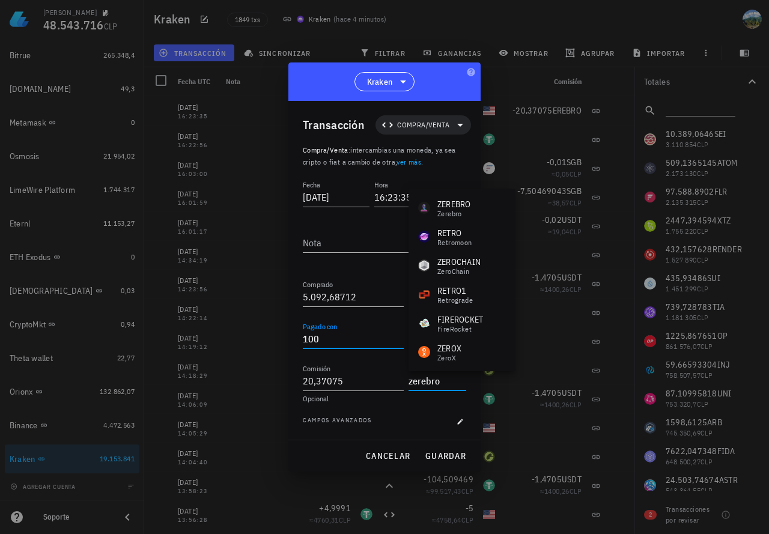
click at [352, 335] on input "100" at bounding box center [353, 338] width 101 height 19
type input "ZEREBRO"
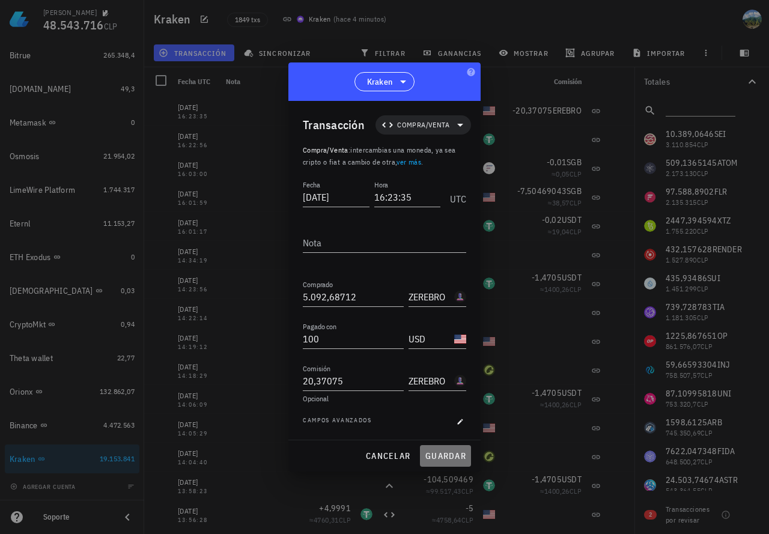
click at [448, 454] on span "guardar" at bounding box center [445, 456] width 41 height 11
